Goal: Transaction & Acquisition: Book appointment/travel/reservation

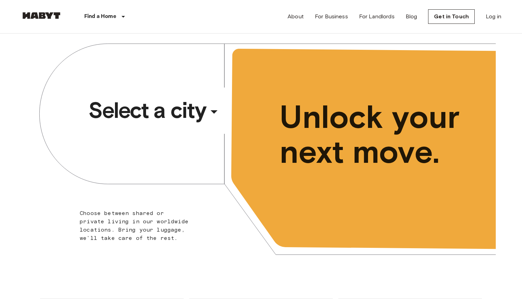
click at [134, 105] on span "Select a city" at bounding box center [146, 110] width 117 height 28
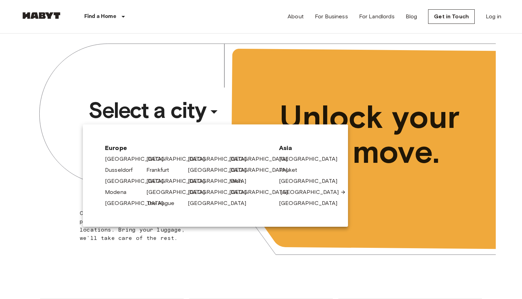
click at [341, 194] on icon at bounding box center [344, 192] width 6 height 6
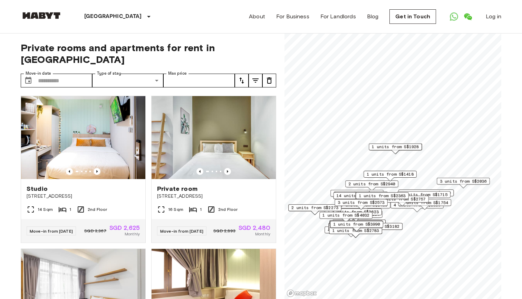
click at [402, 145] on span "1 units from S$1928" at bounding box center [395, 147] width 47 height 6
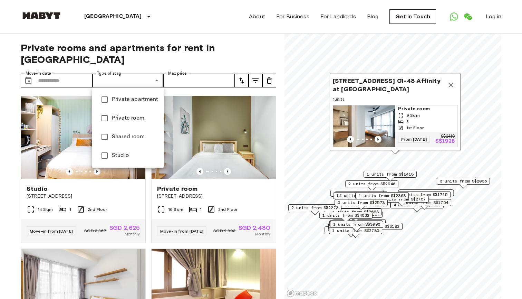
click at [132, 117] on span "Private room" at bounding box center [135, 118] width 47 height 8
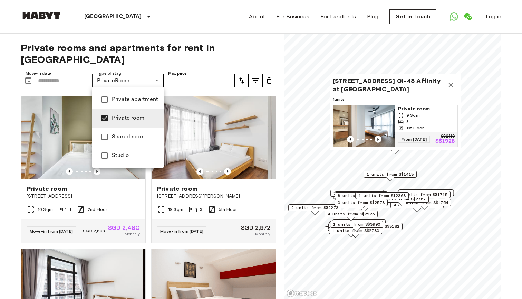
click at [190, 77] on div at bounding box center [261, 149] width 522 height 299
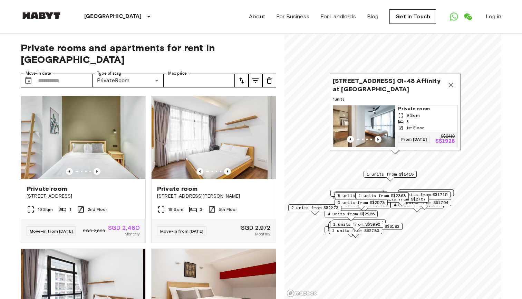
click at [390, 175] on span "1 units from S$1418" at bounding box center [390, 174] width 47 height 6
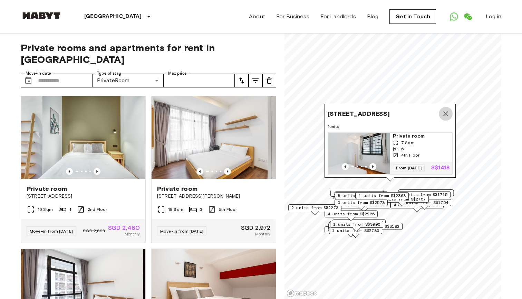
click at [446, 109] on icon "Map marker" at bounding box center [446, 113] width 8 height 8
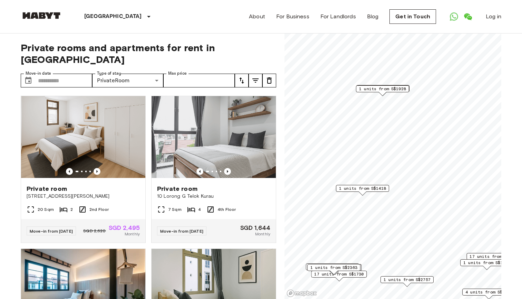
click at [383, 87] on span "1 units from S$1928" at bounding box center [382, 89] width 47 height 6
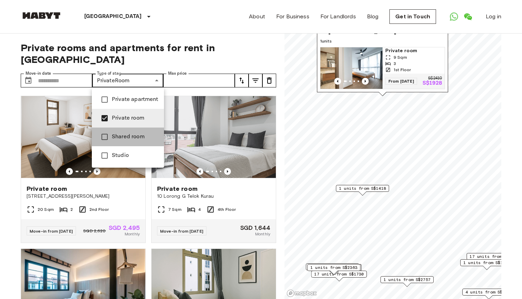
click at [121, 134] on span "Shared room" at bounding box center [135, 137] width 47 height 8
type input "**********"
click at [333, 146] on div at bounding box center [261, 149] width 522 height 299
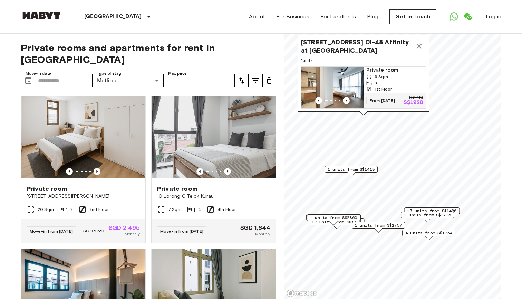
click at [177, 76] on label "Max price" at bounding box center [177, 73] width 19 height 6
click at [177, 76] on input "Max price" at bounding box center [198, 81] width 71 height 14
type input "****"
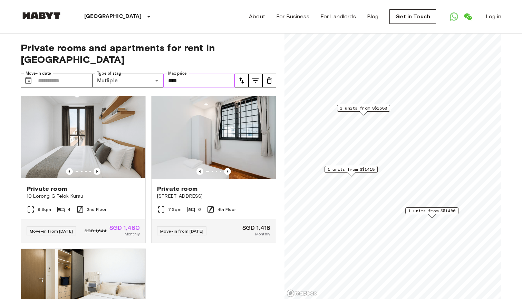
click at [372, 109] on span "1 units from S$1588" at bounding box center [363, 108] width 47 height 6
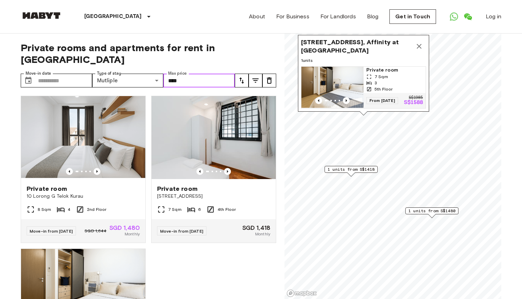
click at [383, 67] on span "Private room" at bounding box center [394, 70] width 57 height 7
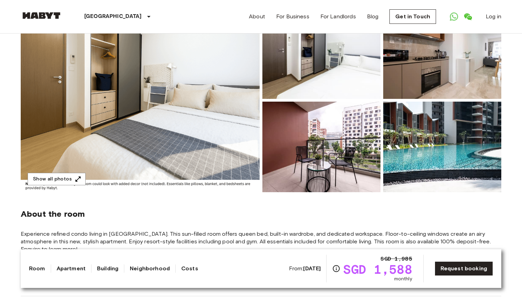
scroll to position [69, 0]
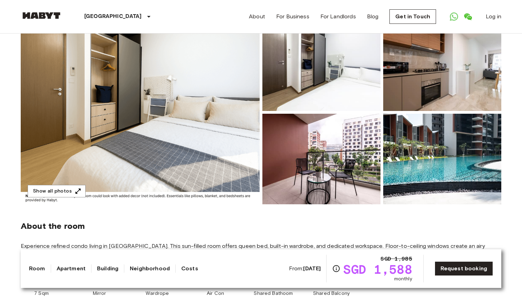
click at [208, 138] on img at bounding box center [140, 112] width 239 height 184
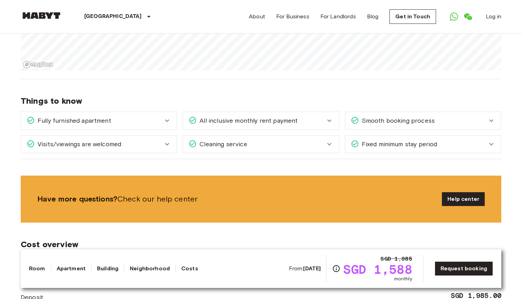
scroll to position [653, 0]
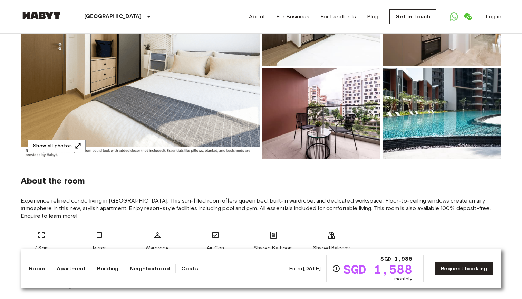
scroll to position [104, 0]
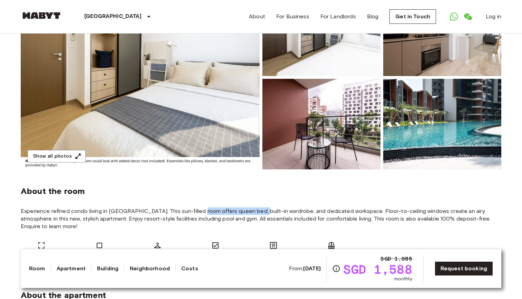
drag, startPoint x: 199, startPoint y: 212, endPoint x: 256, endPoint y: 213, distance: 57.3
click at [256, 213] on span "Experience refined condo living in Serangoon. This sun-filled room offers queen…" at bounding box center [261, 218] width 481 height 23
click at [241, 195] on span "About the room" at bounding box center [261, 191] width 481 height 10
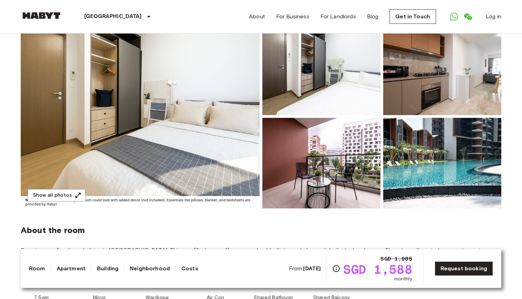
scroll to position [67, 0]
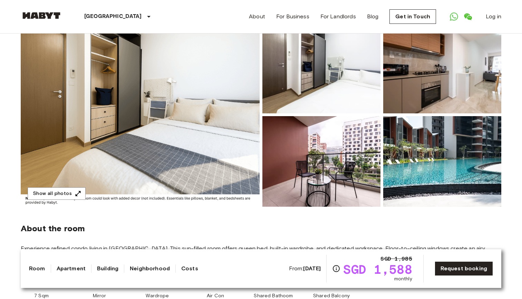
click at [315, 94] on img at bounding box center [322, 68] width 118 height 90
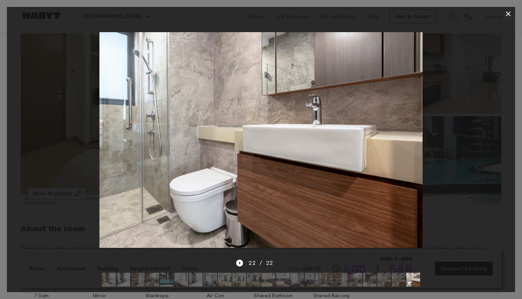
click at [476, 106] on div at bounding box center [261, 140] width 508 height 238
click at [510, 14] on icon "button" at bounding box center [508, 14] width 8 height 8
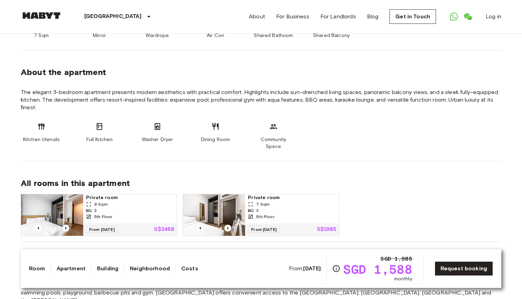
scroll to position [339, 0]
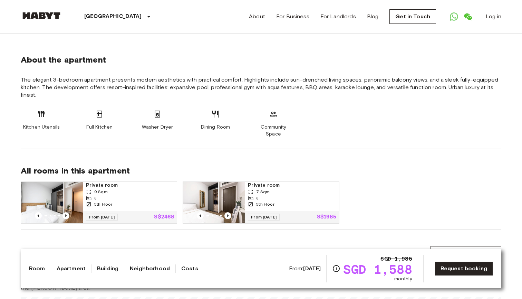
click at [276, 189] on div "7 Sqm" at bounding box center [292, 192] width 88 height 6
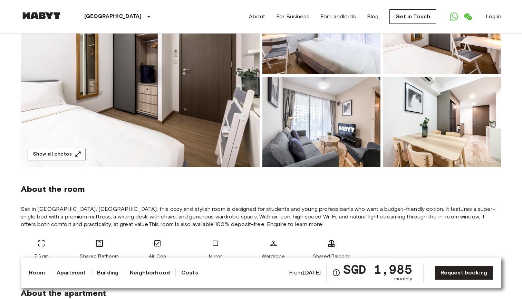
scroll to position [107, 0]
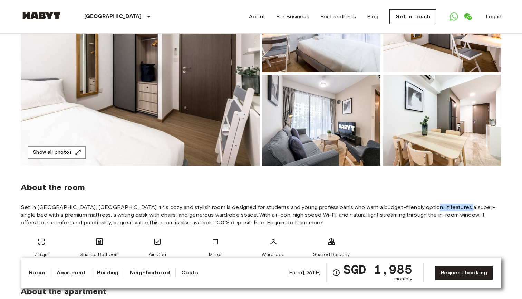
drag, startPoint x: 410, startPoint y: 204, endPoint x: 453, endPoint y: 204, distance: 42.8
click at [452, 204] on span "Set in Serangoon, Singapore, this cozy and stylish room is designed for student…" at bounding box center [261, 214] width 481 height 23
click at [425, 224] on span "Set in Serangoon, Singapore, this cozy and stylish room is designed for student…" at bounding box center [261, 214] width 481 height 23
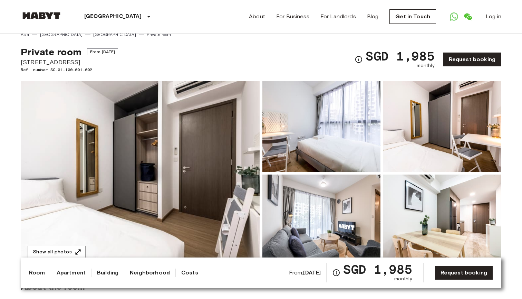
scroll to position [10, 0]
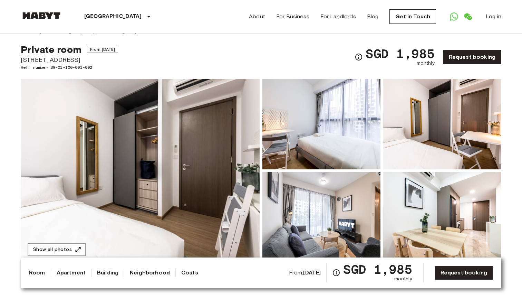
click at [225, 179] on img at bounding box center [140, 171] width 239 height 184
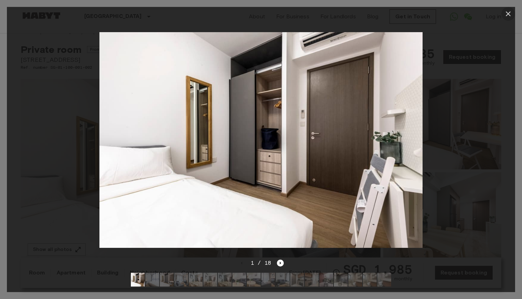
click at [507, 19] on button "button" at bounding box center [509, 14] width 14 height 14
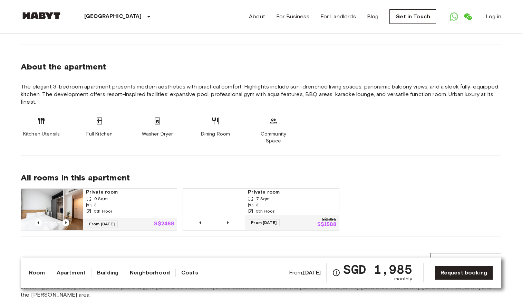
scroll to position [338, 0]
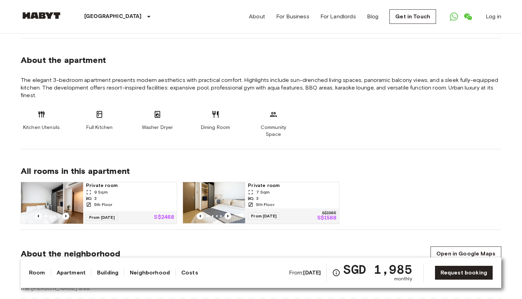
click at [126, 201] on div "5th Floor" at bounding box center [130, 204] width 88 height 6
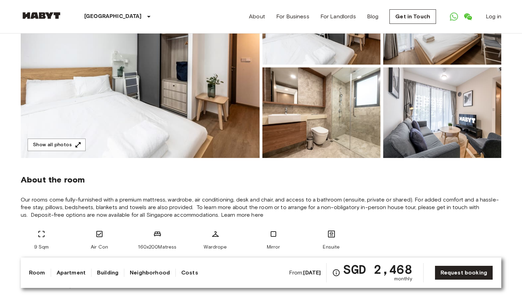
scroll to position [95, 0]
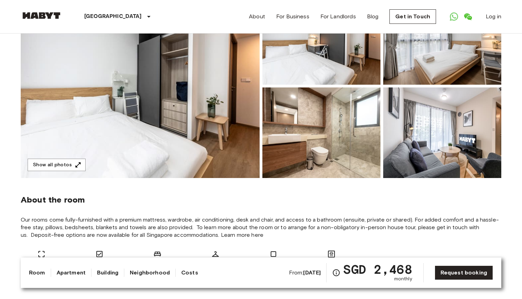
click at [180, 162] on img at bounding box center [140, 86] width 239 height 184
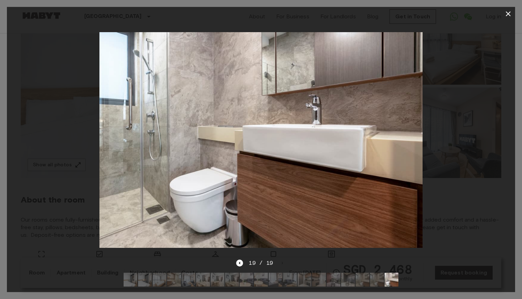
click at [477, 39] on div at bounding box center [261, 140] width 508 height 238
click at [506, 15] on icon "button" at bounding box center [508, 14] width 8 height 8
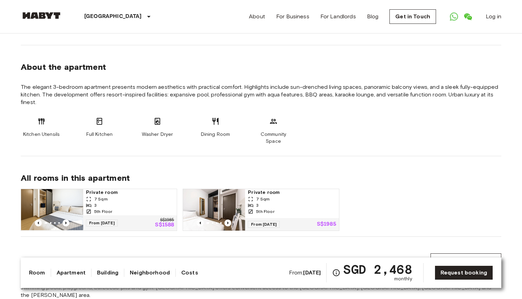
scroll to position [334, 0]
